Goal: Transaction & Acquisition: Obtain resource

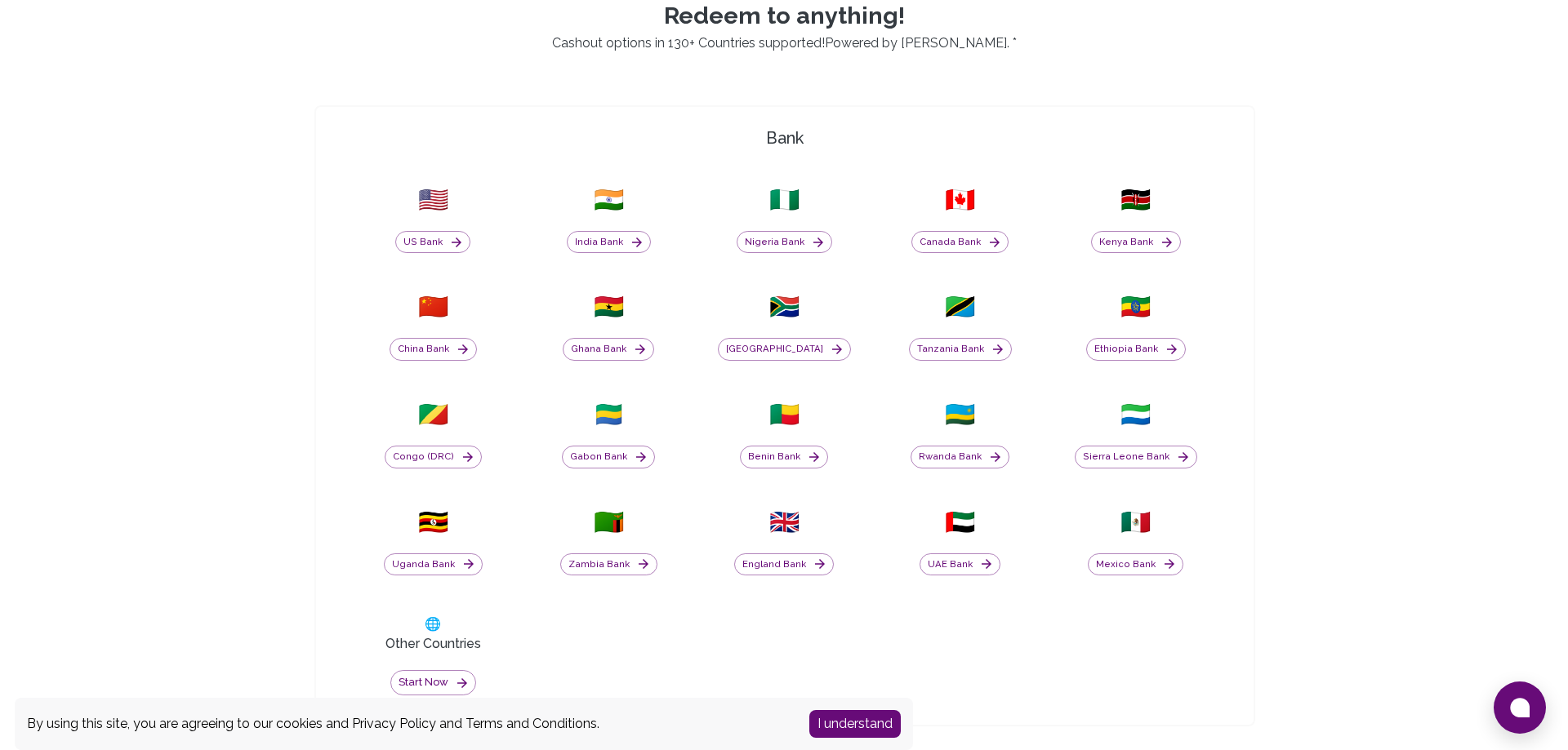
scroll to position [595, 0]
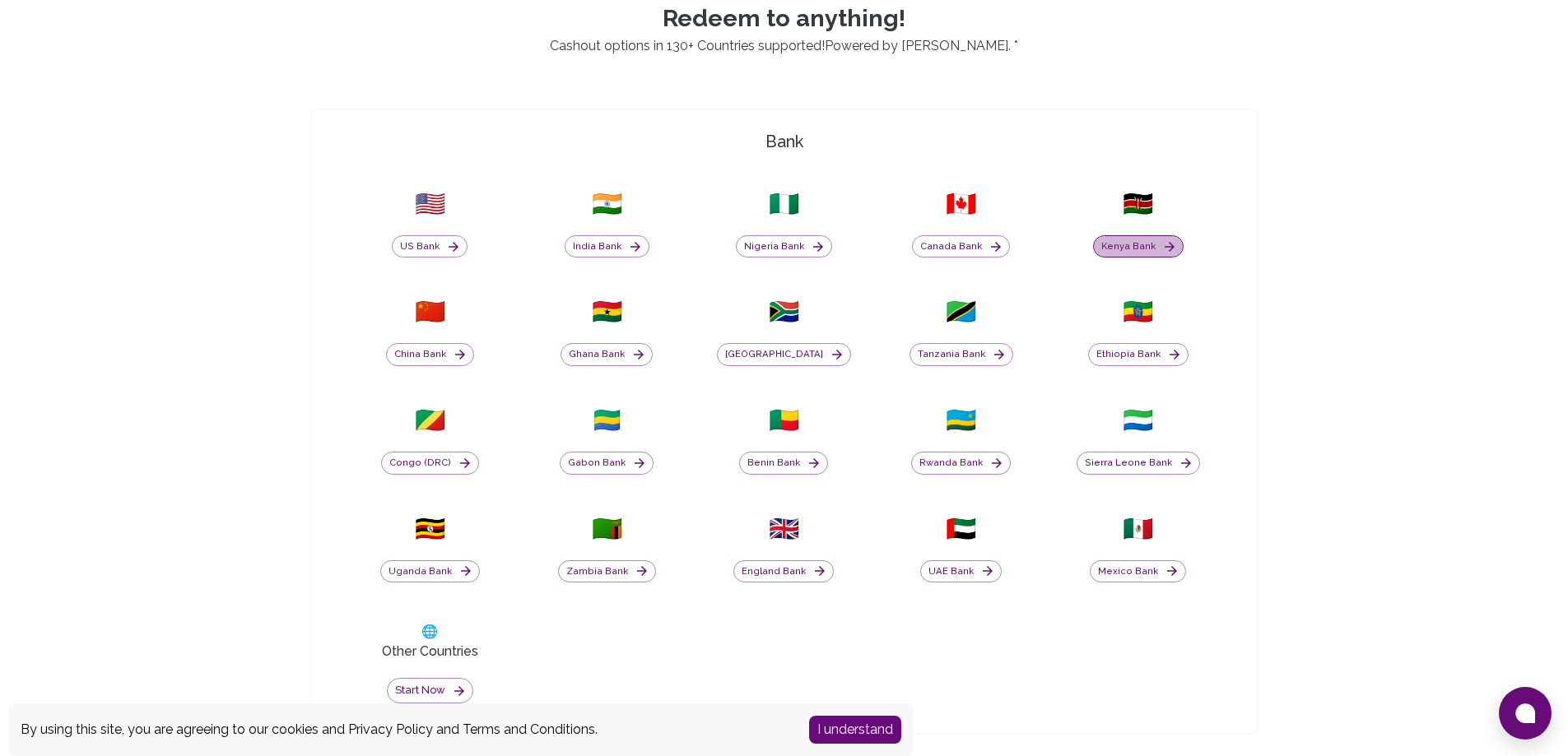
click at [1157, 237] on button "Kenya Bank" at bounding box center [1139, 246] width 91 height 23
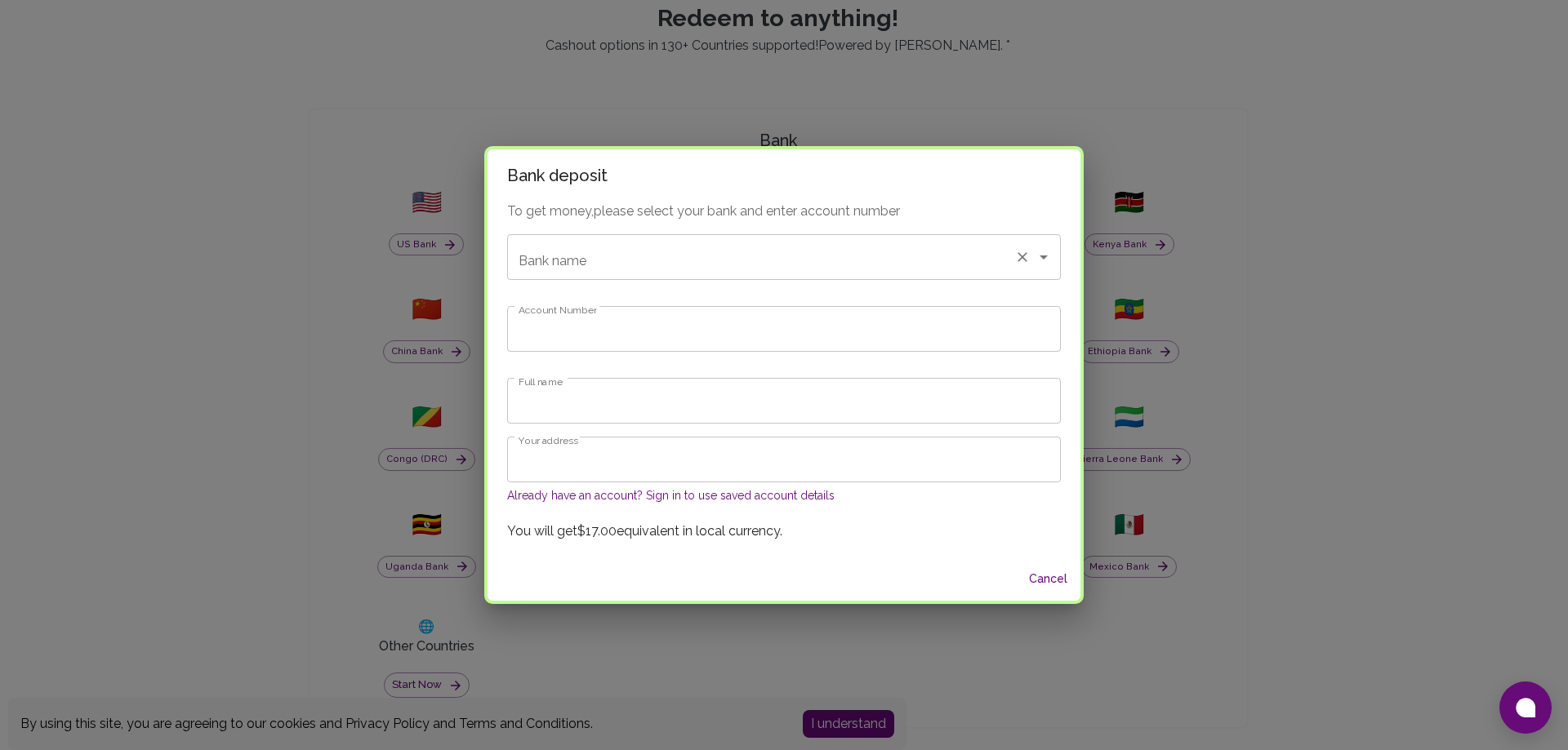
click at [898, 274] on div "Bank name" at bounding box center [784, 257] width 554 height 46
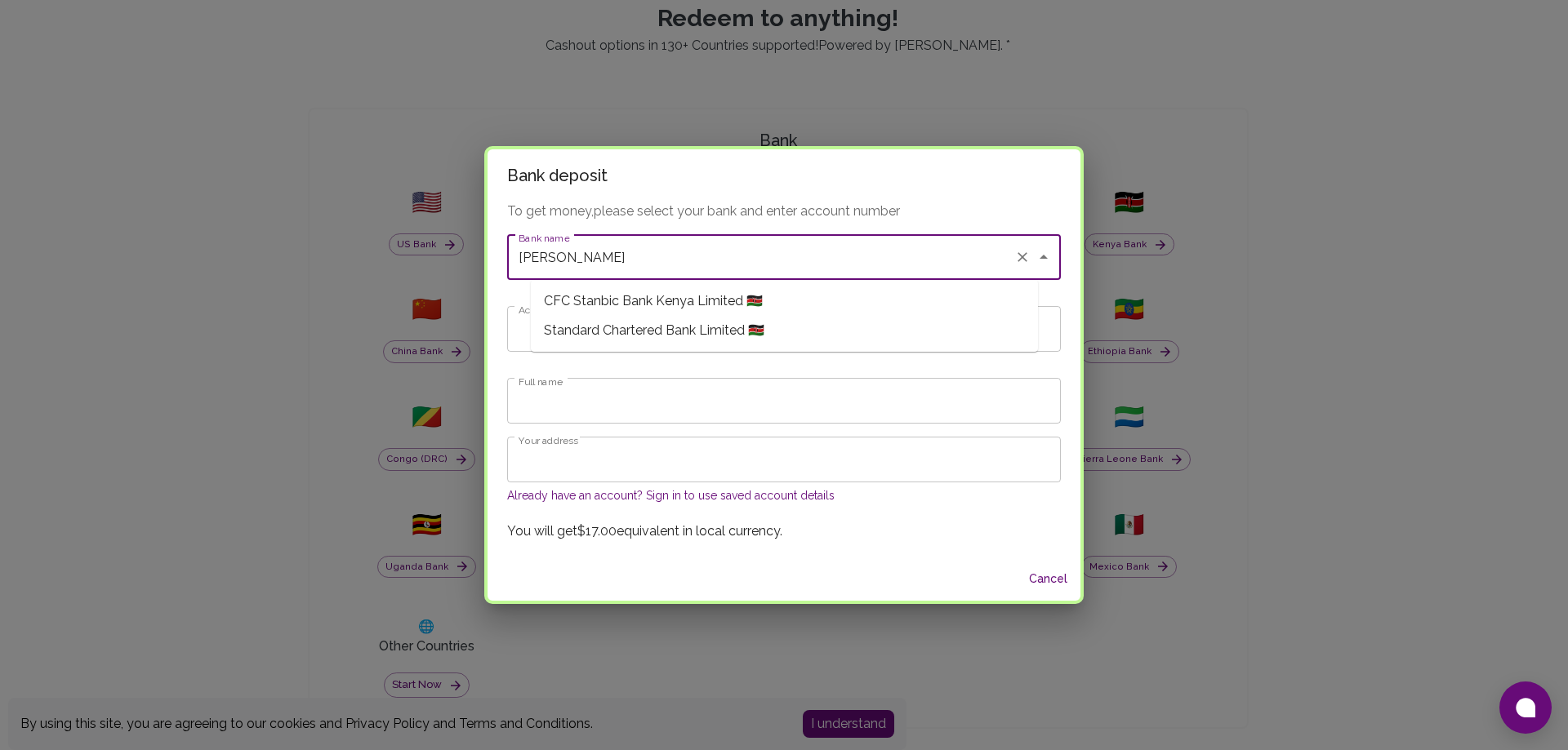
click at [725, 304] on span "CFC Stanbic Bank Kenya Limited 🇰🇪" at bounding box center [653, 301] width 219 height 20
type input "CFC Stanbic Bank Kenya Limited"
click at [659, 337] on input "Account Number" at bounding box center [784, 329] width 554 height 46
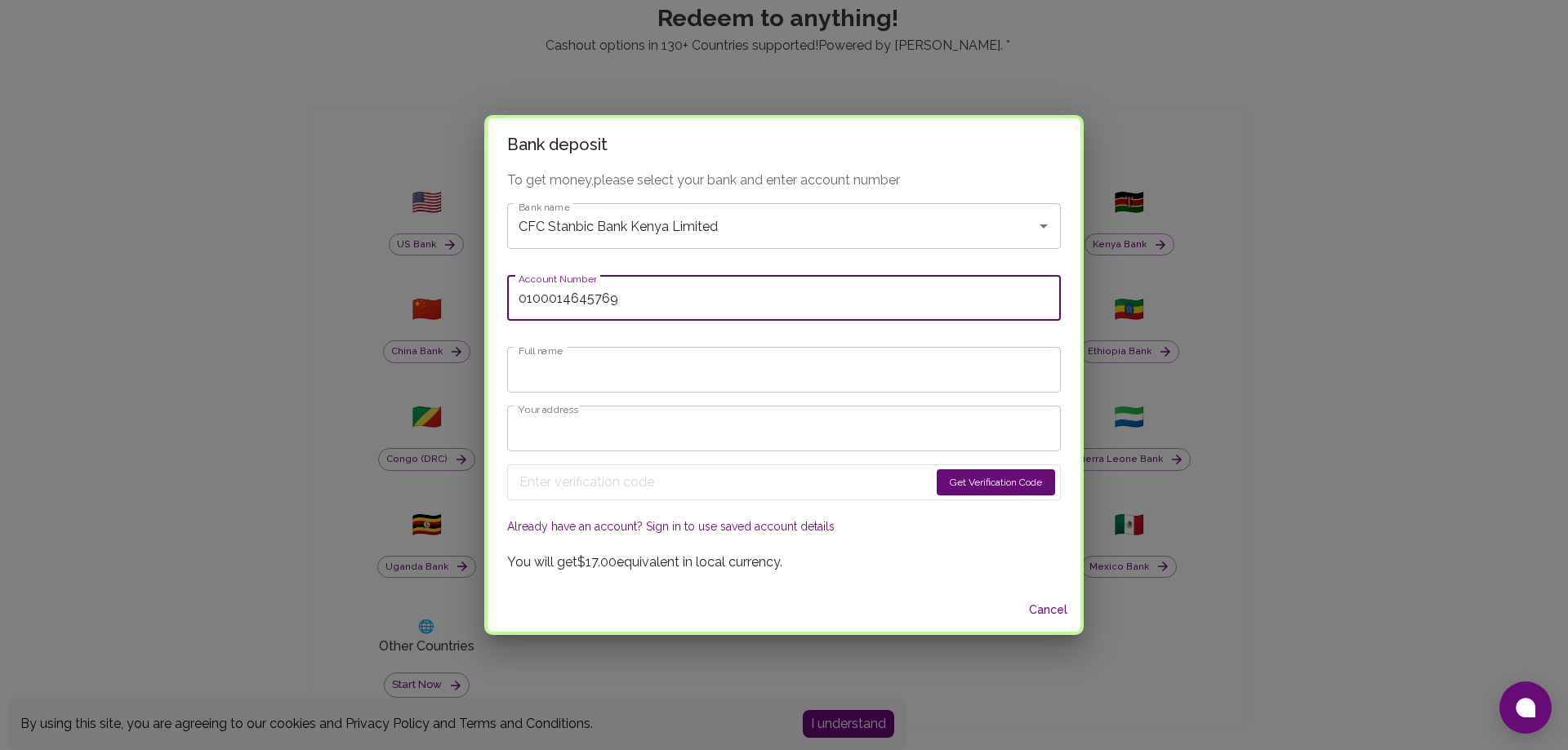
type input "0100014645769"
click at [613, 369] on input "Full name" at bounding box center [784, 370] width 554 height 46
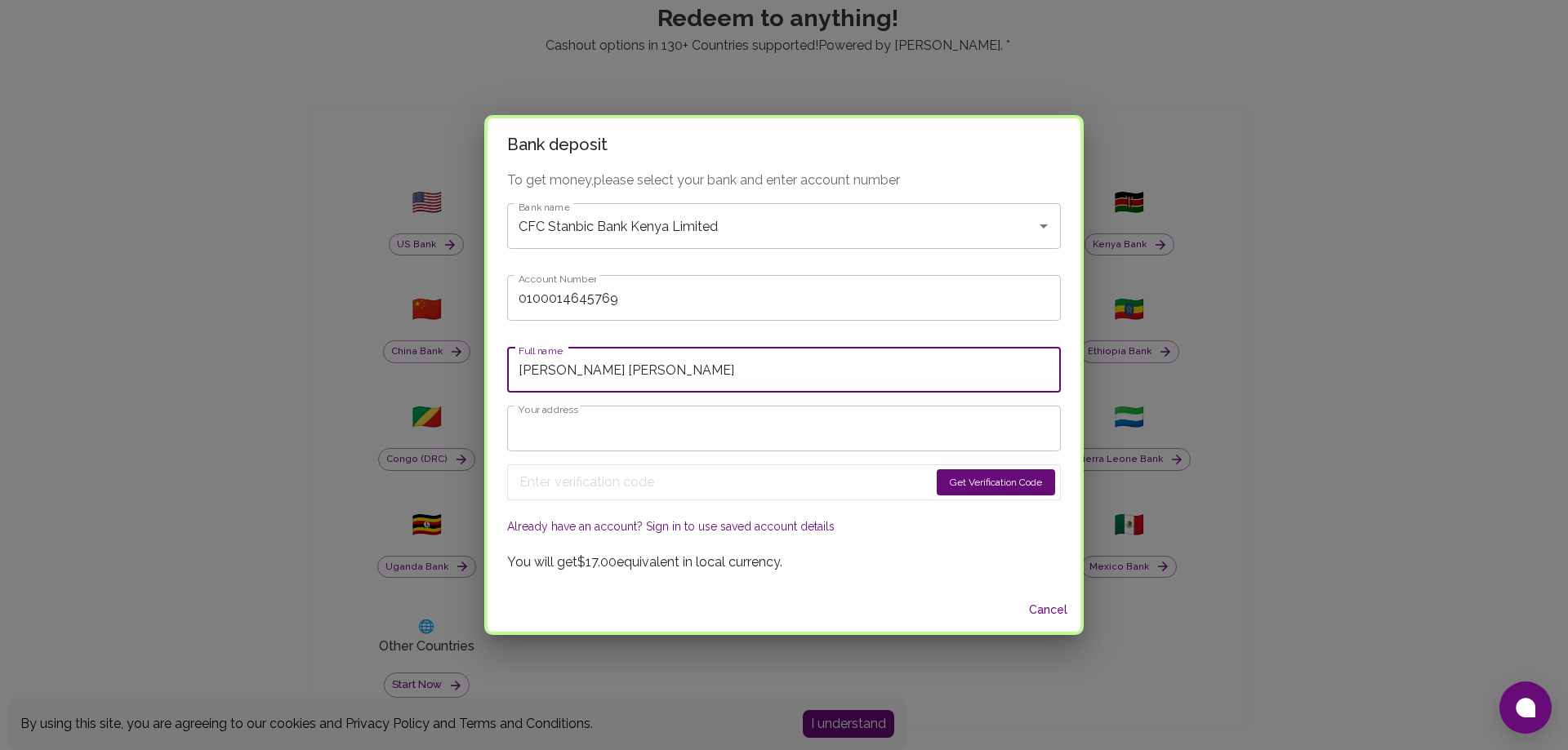
type input "[PERSON_NAME] [PERSON_NAME]"
click at [619, 430] on input "Your address" at bounding box center [784, 428] width 554 height 46
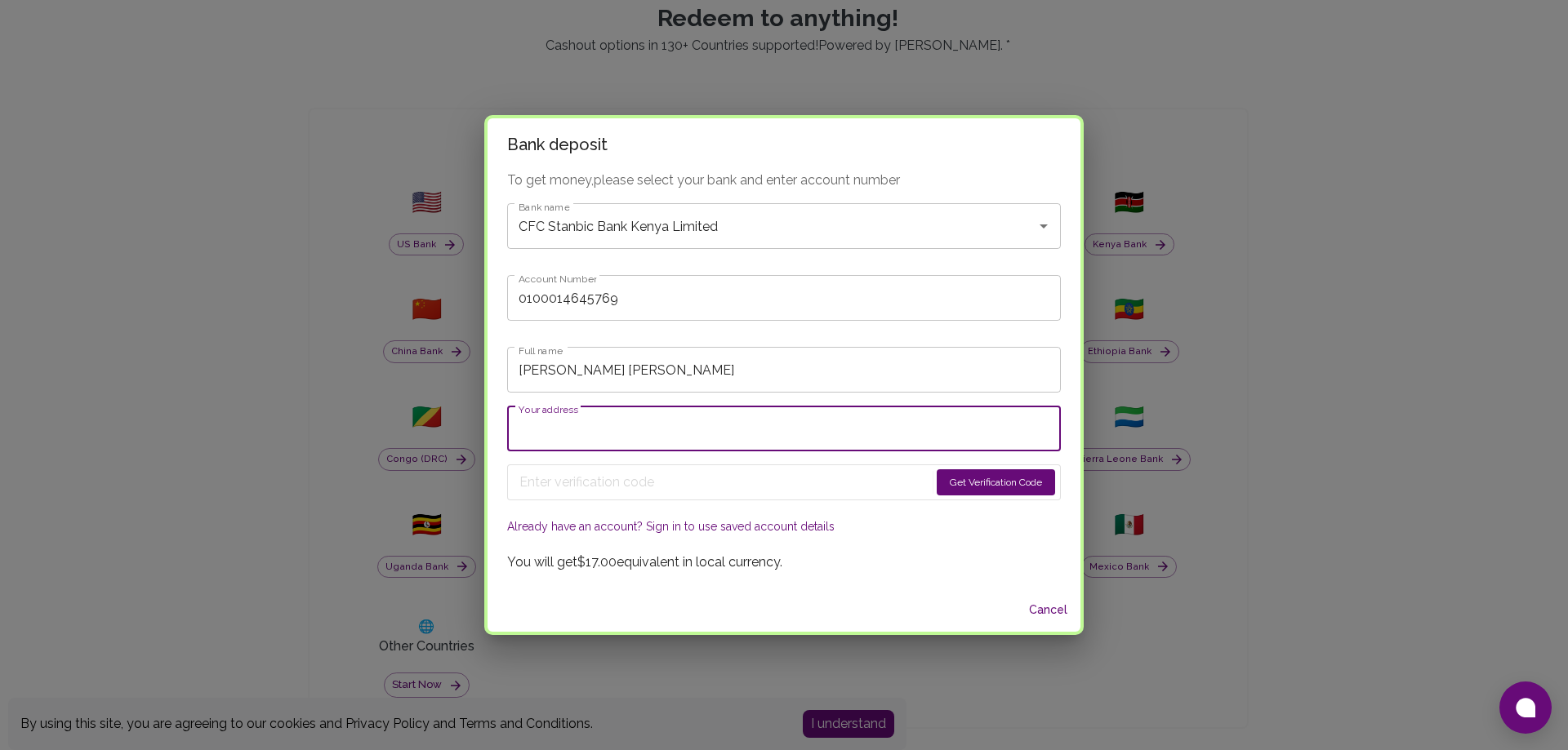
type input "00100"
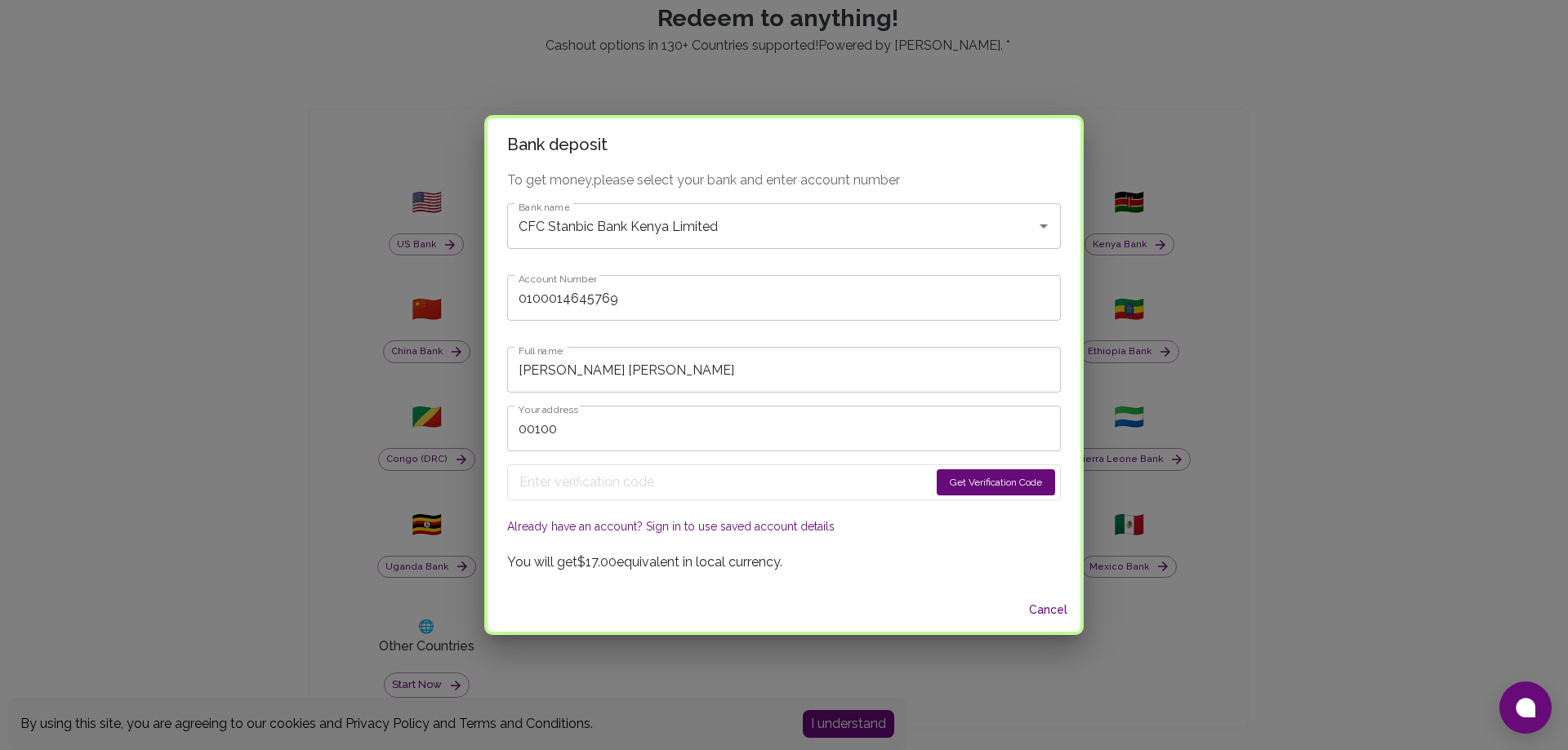
click at [937, 487] on button "Get Verification Code" at bounding box center [996, 482] width 119 height 26
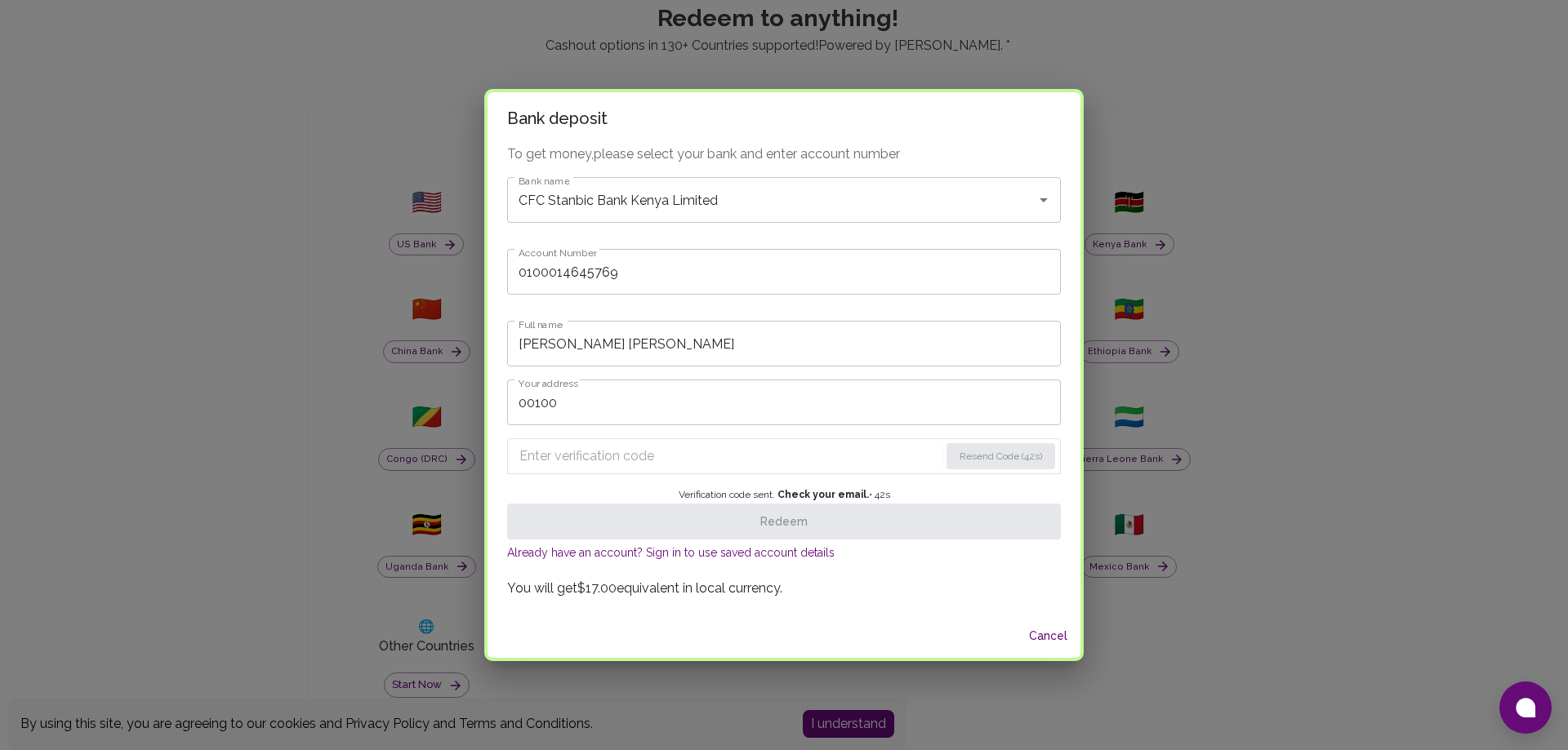
click at [591, 459] on input "Enter verification code" at bounding box center [729, 456] width 420 height 26
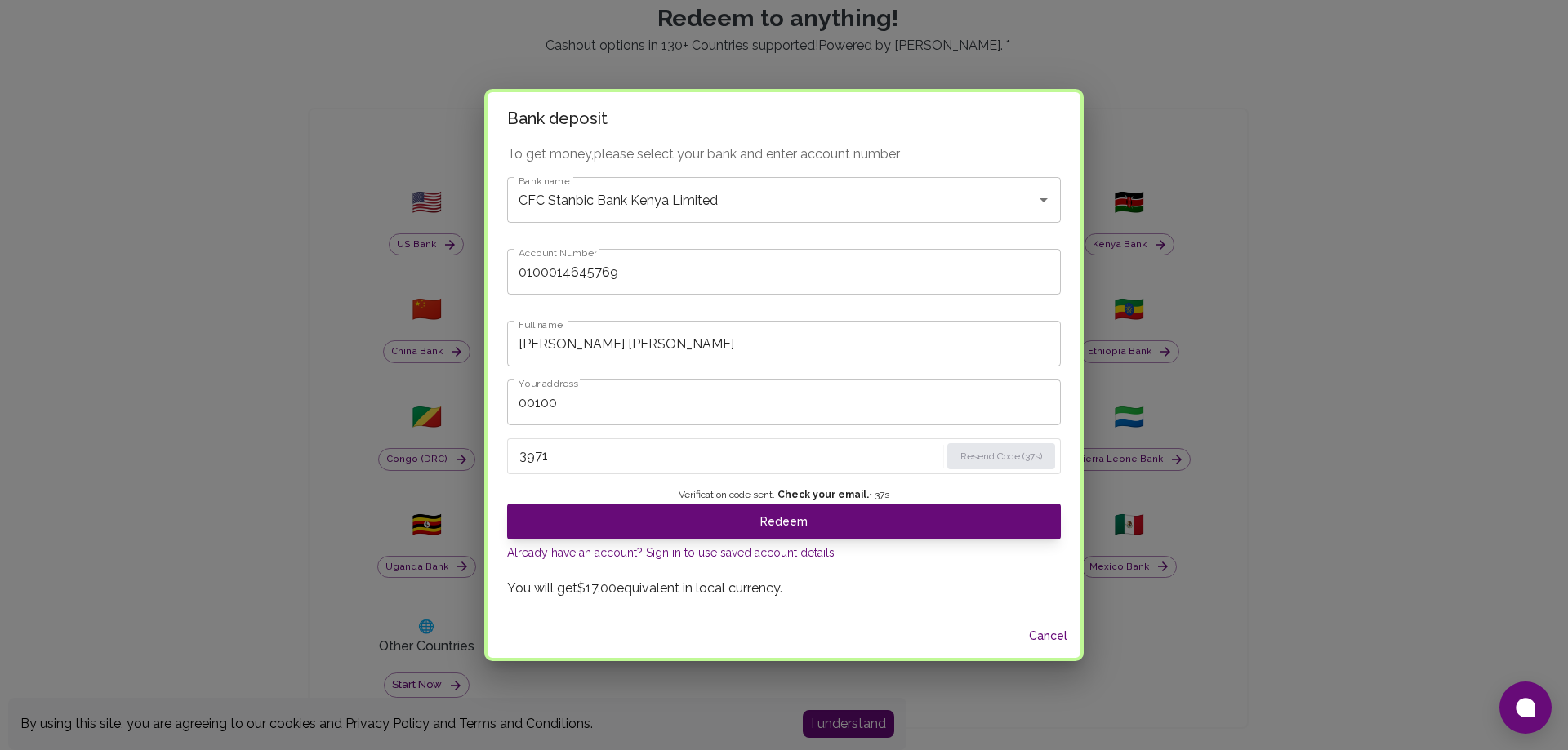
type input "3971"
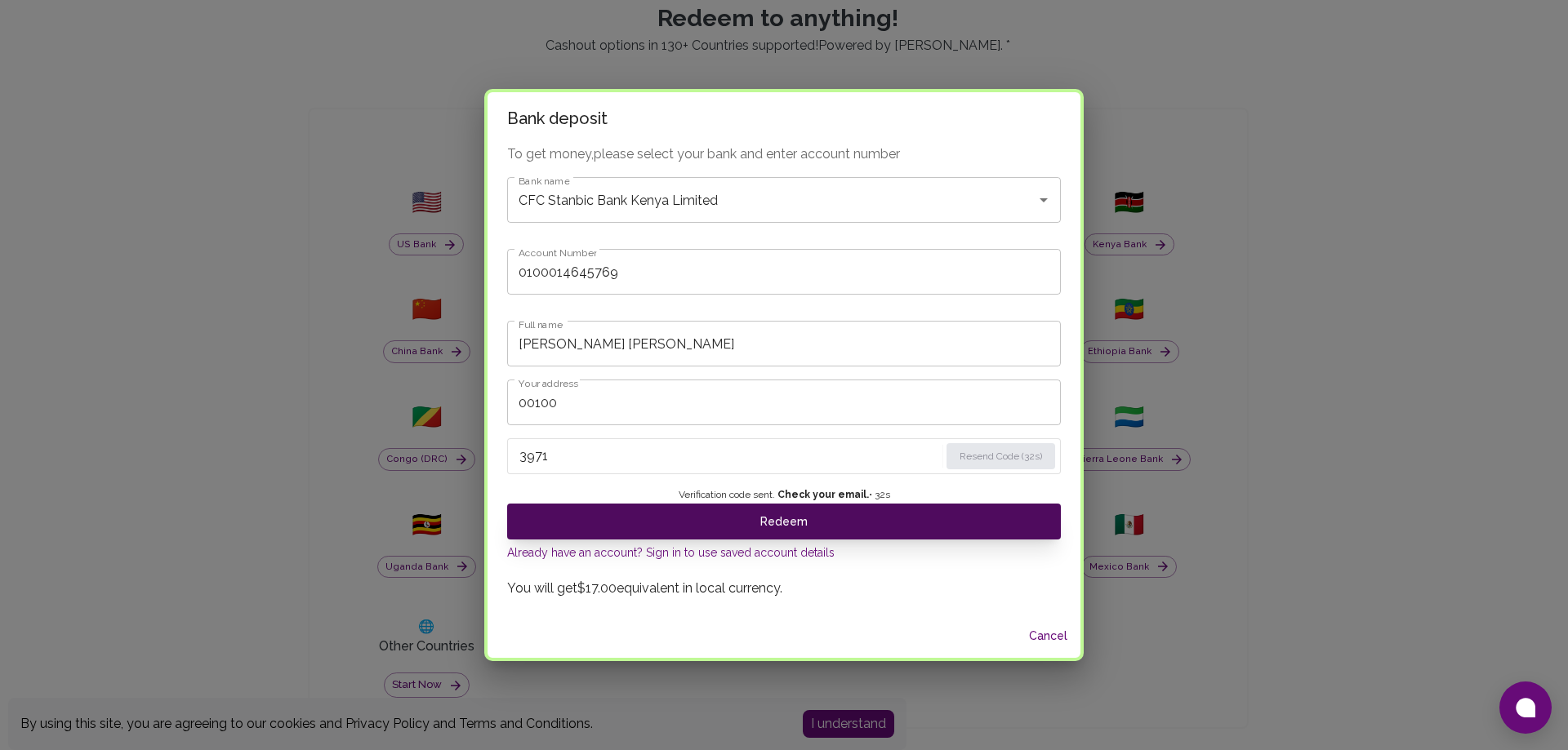
click at [637, 520] on button "Redeem" at bounding box center [784, 522] width 554 height 36
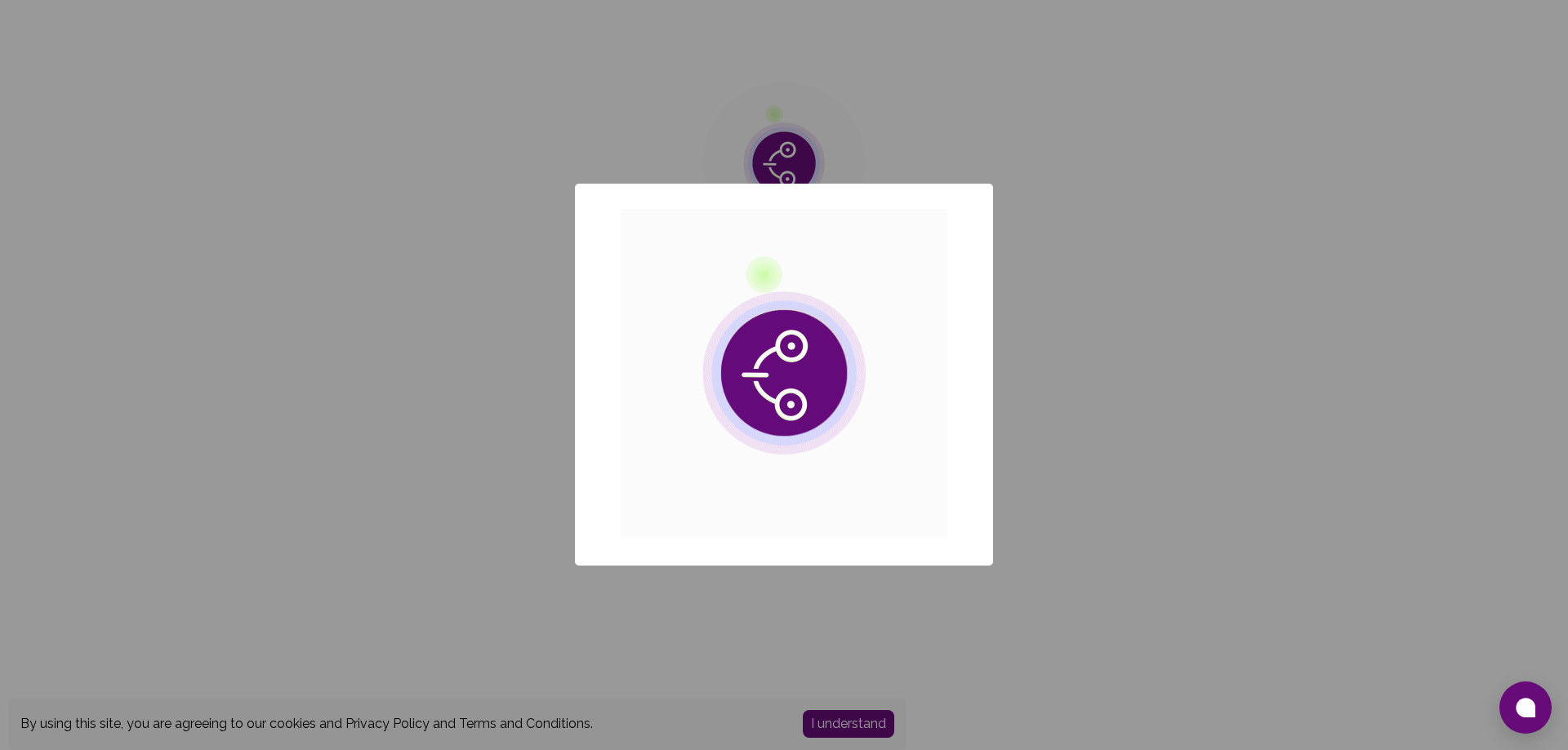
scroll to position [0, 0]
